Goal: Task Accomplishment & Management: Use online tool/utility

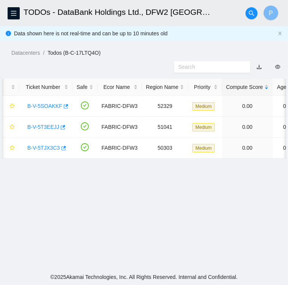
scroll to position [196, 0]
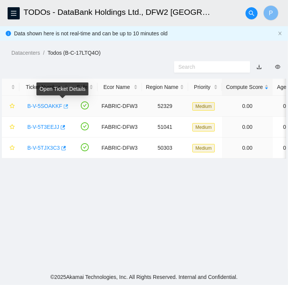
click at [65, 107] on icon "button" at bounding box center [66, 106] width 5 height 4
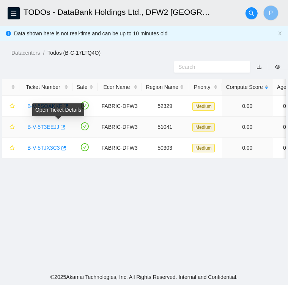
click at [61, 126] on icon "button" at bounding box center [63, 127] width 5 height 4
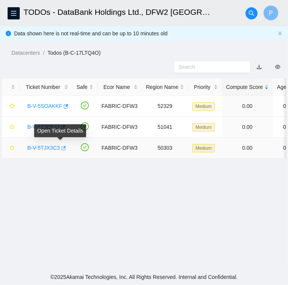
click at [60, 148] on icon "button" at bounding box center [62, 147] width 5 height 5
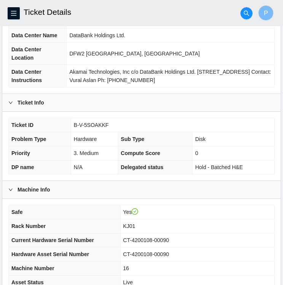
scroll to position [76, 0]
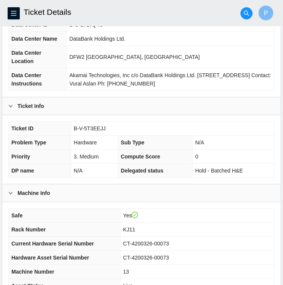
scroll to position [68, 0]
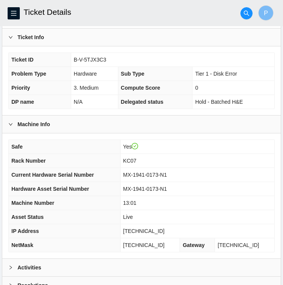
scroll to position [137, 0]
